Goal: Information Seeking & Learning: Find contact information

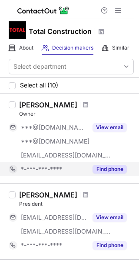
click at [114, 172] on button "Find phone" at bounding box center [110, 169] width 34 height 9
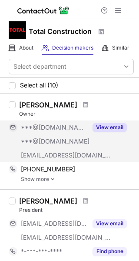
click at [111, 129] on button "View email" at bounding box center [110, 127] width 34 height 9
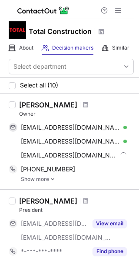
click at [49, 178] on link "Show more" at bounding box center [77, 179] width 113 height 6
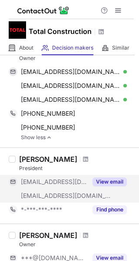
scroll to position [87, 0]
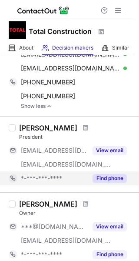
click at [109, 179] on button "Find phone" at bounding box center [110, 178] width 34 height 9
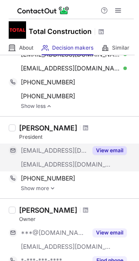
click at [115, 151] on button "View email" at bounding box center [110, 150] width 34 height 9
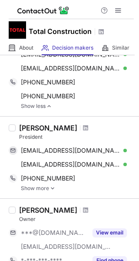
scroll to position [174, 0]
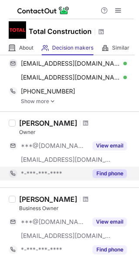
click at [112, 175] on button "Find phone" at bounding box center [110, 173] width 34 height 9
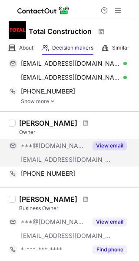
click at [111, 144] on button "View email" at bounding box center [110, 145] width 34 height 9
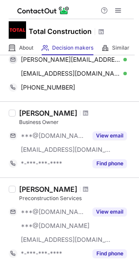
scroll to position [261, 0]
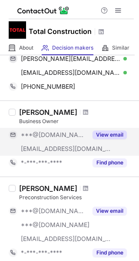
click at [110, 132] on button "View email" at bounding box center [110, 135] width 34 height 9
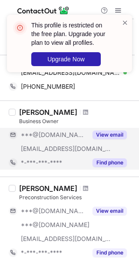
click at [115, 161] on button "Find phone" at bounding box center [110, 162] width 34 height 9
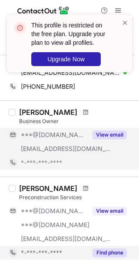
scroll to position [305, 0]
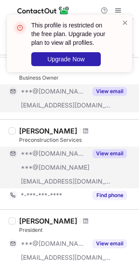
click at [114, 154] on button "View email" at bounding box center [110, 153] width 34 height 9
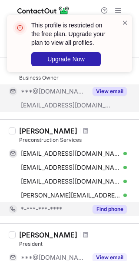
click at [114, 207] on button "Find phone" at bounding box center [110, 209] width 34 height 9
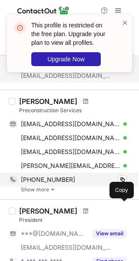
scroll to position [392, 0]
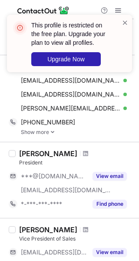
click at [37, 133] on link "Show more" at bounding box center [77, 132] width 113 height 6
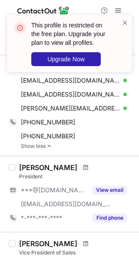
click at [37, 145] on link "Show less" at bounding box center [77, 146] width 113 height 6
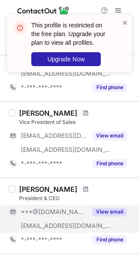
scroll to position [522, 0]
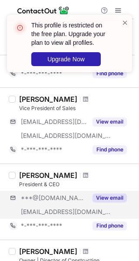
click at [103, 205] on div "***@gmail.com ***@total-construction.net View email" at bounding box center [71, 205] width 125 height 28
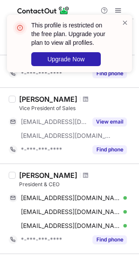
scroll to position [479, 0]
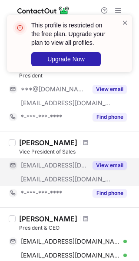
click at [115, 165] on button "View email" at bounding box center [110, 165] width 34 height 9
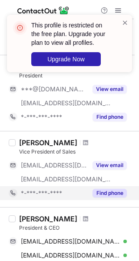
click at [111, 193] on button "Find phone" at bounding box center [110, 193] width 34 height 9
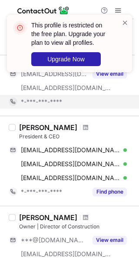
scroll to position [609, 0]
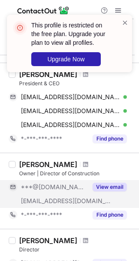
click at [111, 184] on button "View email" at bounding box center [110, 187] width 34 height 9
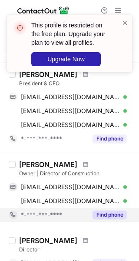
click at [110, 217] on button "Find phone" at bounding box center [110, 215] width 34 height 9
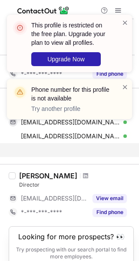
scroll to position [661, 0]
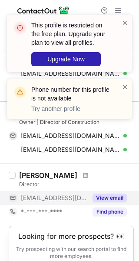
click at [110, 195] on button "View email" at bounding box center [110, 198] width 34 height 9
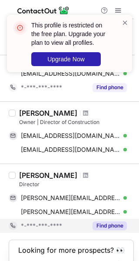
click at [108, 222] on button "Find phone" at bounding box center [110, 226] width 34 height 9
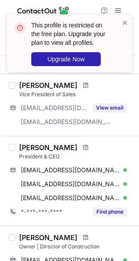
scroll to position [690, 0]
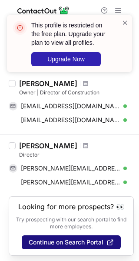
click at [63, 239] on span "Continue on Search Portal" at bounding box center [66, 242] width 75 height 7
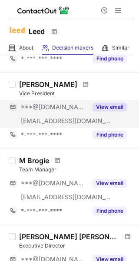
scroll to position [131, 0]
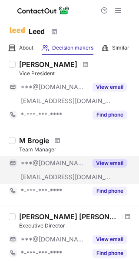
click at [110, 164] on button "View email" at bounding box center [110, 163] width 34 height 9
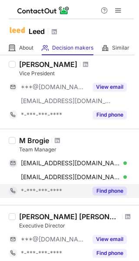
click at [114, 188] on button "Find phone" at bounding box center [110, 191] width 34 height 9
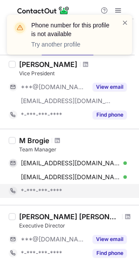
scroll to position [174, 0]
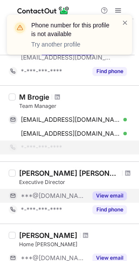
click at [116, 192] on button "View email" at bounding box center [110, 196] width 34 height 9
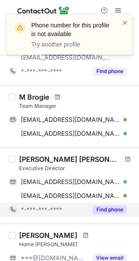
click at [111, 207] on button "Find phone" at bounding box center [110, 209] width 34 height 9
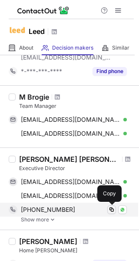
click at [112, 209] on span at bounding box center [111, 209] width 7 height 7
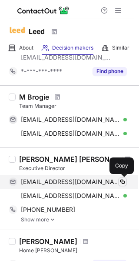
click at [122, 183] on span at bounding box center [122, 181] width 7 height 7
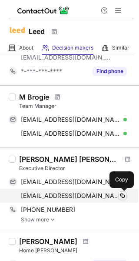
click at [125, 195] on span at bounding box center [122, 195] width 7 height 7
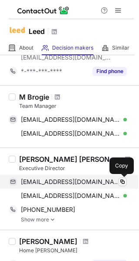
click at [126, 181] on button at bounding box center [122, 182] width 9 height 9
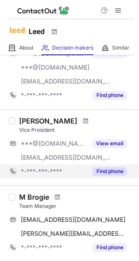
scroll to position [218, 0]
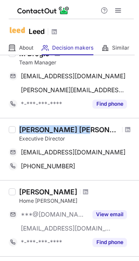
drag, startPoint x: 20, startPoint y: 128, endPoint x: 92, endPoint y: 131, distance: 72.3
click at [92, 131] on div "[PERSON_NAME] [PERSON_NAME] - Retail Rmg B2b Manufacturing-expert" at bounding box center [69, 129] width 101 height 9
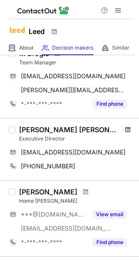
click at [125, 129] on span at bounding box center [127, 129] width 5 height 7
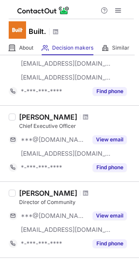
scroll to position [348, 0]
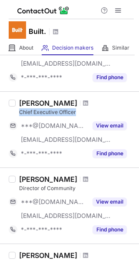
drag, startPoint x: 20, startPoint y: 110, endPoint x: 75, endPoint y: 114, distance: 55.4
click at [75, 114] on div "Chief Executive Officer" at bounding box center [76, 112] width 115 height 8
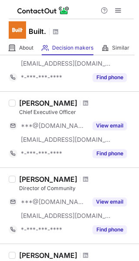
drag, startPoint x: 68, startPoint y: 112, endPoint x: 107, endPoint y: 103, distance: 39.3
click at [107, 103] on div "Marissa Levin" at bounding box center [76, 103] width 115 height 9
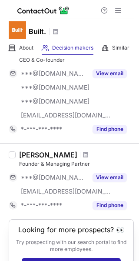
scroll to position [714, 0]
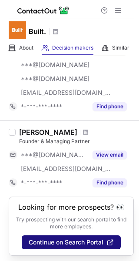
click at [58, 239] on span "Continue on Search Portal" at bounding box center [66, 242] width 75 height 7
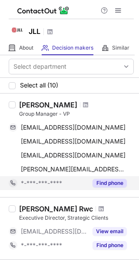
click at [116, 181] on button "Find phone" at bounding box center [110, 183] width 34 height 9
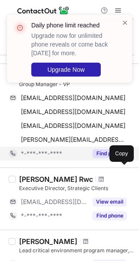
scroll to position [44, 0]
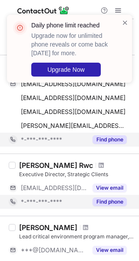
click at [123, 200] on button "Find phone" at bounding box center [110, 202] width 34 height 9
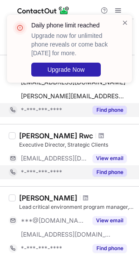
scroll to position [87, 0]
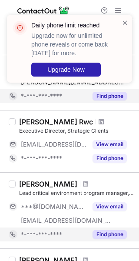
click at [115, 233] on button "Find phone" at bounding box center [110, 234] width 34 height 9
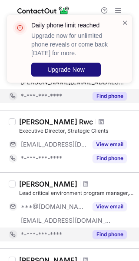
click at [74, 75] on button "Upgrade Now" at bounding box center [66, 70] width 70 height 14
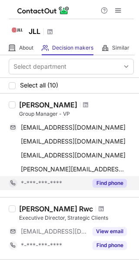
click at [118, 185] on button "Find phone" at bounding box center [110, 183] width 34 height 9
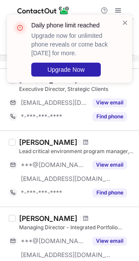
scroll to position [131, 0]
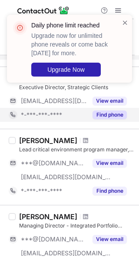
click at [117, 116] on button "Find phone" at bounding box center [110, 115] width 34 height 9
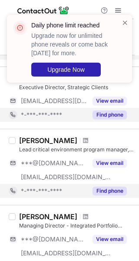
click at [114, 193] on button "Find phone" at bounding box center [110, 191] width 34 height 9
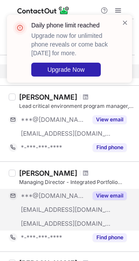
click at [114, 195] on button "View email" at bounding box center [110, 196] width 34 height 9
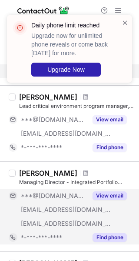
click at [111, 239] on button "Find phone" at bounding box center [110, 237] width 34 height 9
click at [112, 192] on button "View email" at bounding box center [110, 196] width 34 height 9
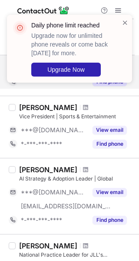
scroll to position [348, 0]
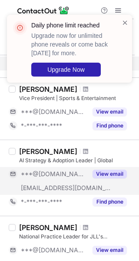
click at [111, 176] on button "View email" at bounding box center [110, 174] width 34 height 9
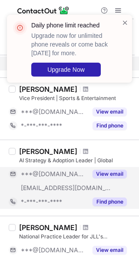
click at [116, 204] on button "Find phone" at bounding box center [110, 202] width 34 height 9
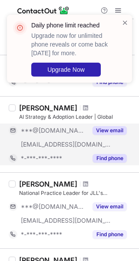
scroll to position [435, 0]
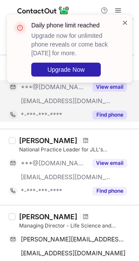
click at [124, 24] on span at bounding box center [125, 22] width 7 height 9
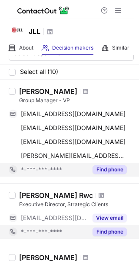
scroll to position [0, 0]
